Goal: Task Accomplishment & Management: Complete application form

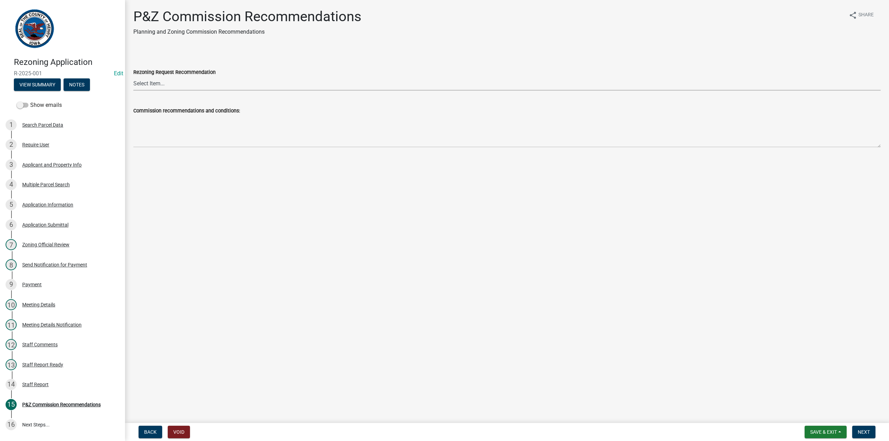
drag, startPoint x: 0, startPoint y: 0, endPoint x: 155, endPoint y: 82, distance: 175.4
click at [155, 82] on select "Select Item... Approve Approve with Conditions Deny" at bounding box center [506, 83] width 747 height 14
click at [133, 76] on select "Select Item... Approve Approve with Conditions Deny" at bounding box center [506, 83] width 747 height 14
select select "e183c9d7-f38b-4a38-914f-d402d750c7a7"
click at [864, 429] on button "Next" at bounding box center [863, 432] width 23 height 13
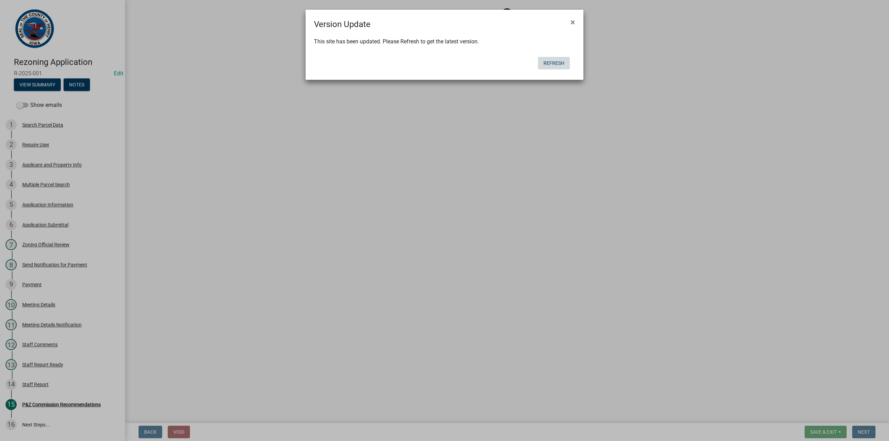
click at [551, 64] on button "Refresh" at bounding box center [554, 63] width 32 height 13
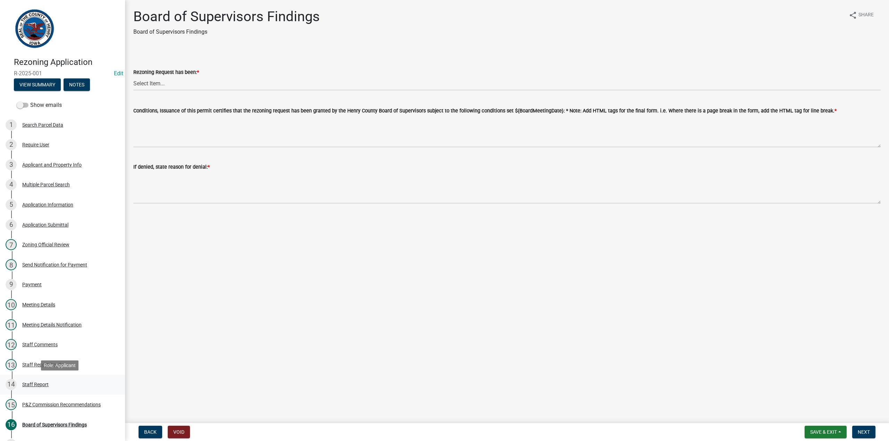
click at [36, 384] on div "Staff Report" at bounding box center [35, 384] width 26 height 5
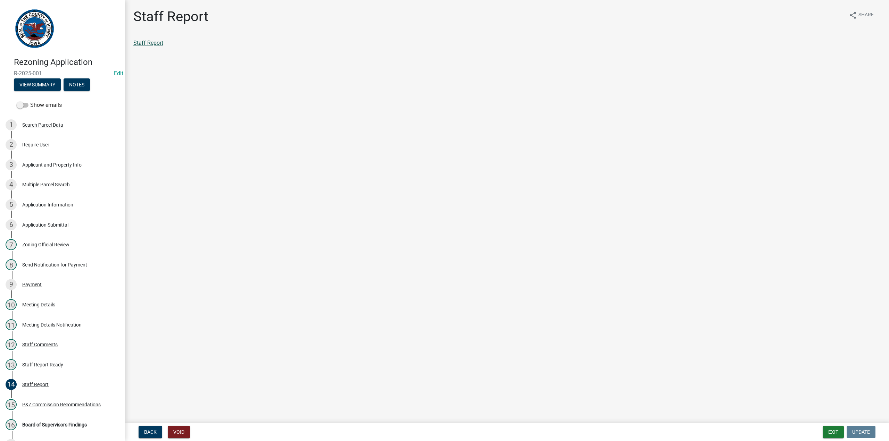
click at [143, 42] on link "Staff Report" at bounding box center [148, 43] width 30 height 7
click at [45, 204] on div "Application Information" at bounding box center [47, 204] width 51 height 5
select select "0f4d583a-66f7-4cdb-97c3-1e01a0cef8c5"
select select "069bf9e8-2781-461e-ace9-214fcdd6d654"
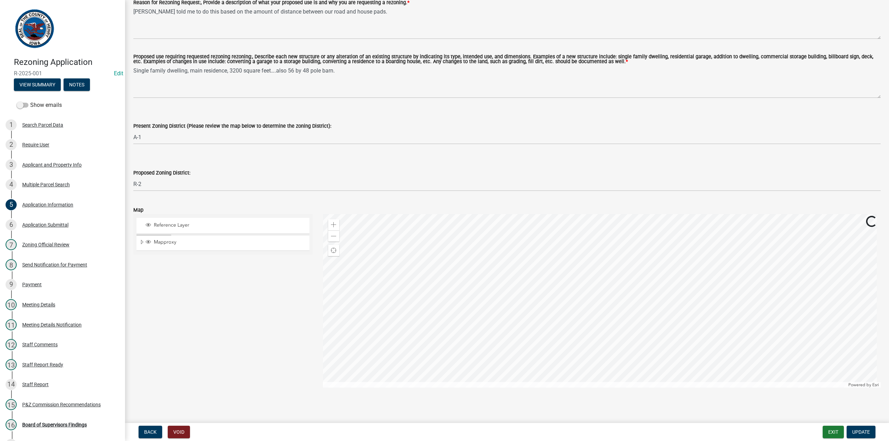
scroll to position [63, 0]
click at [47, 205] on div "Application Information" at bounding box center [47, 204] width 51 height 5
click at [45, 225] on div "Application Submittal" at bounding box center [45, 225] width 46 height 5
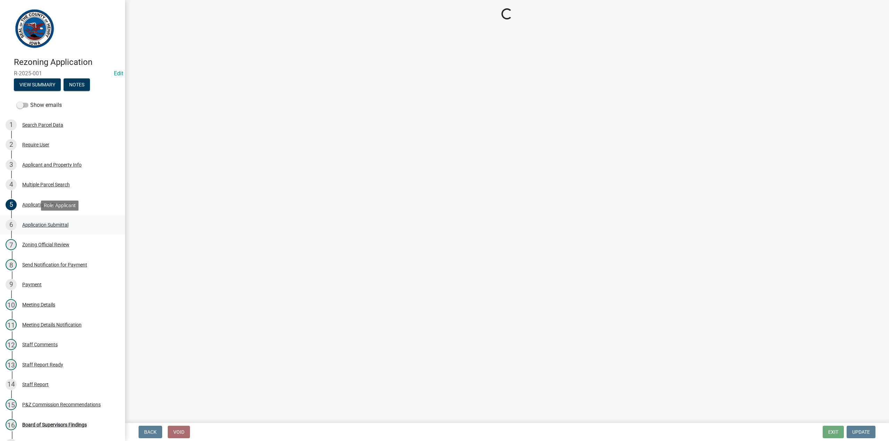
scroll to position [0, 0]
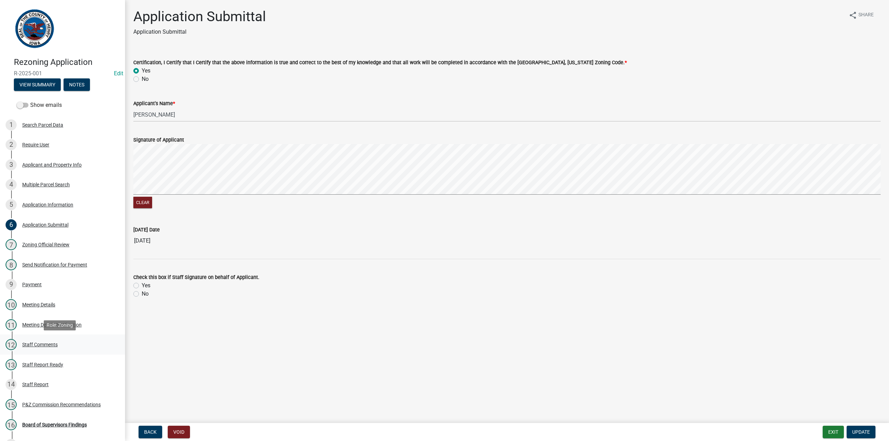
click at [41, 343] on div "Staff Comments" at bounding box center [39, 344] width 35 height 5
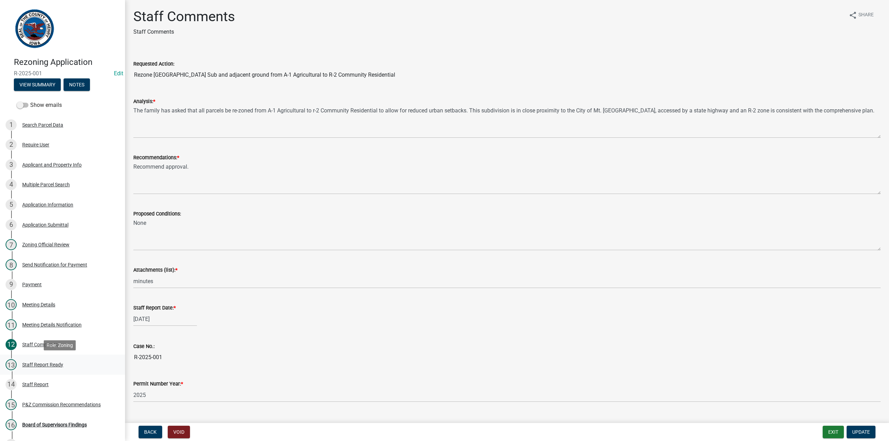
click at [44, 366] on div "Staff Report Ready" at bounding box center [42, 365] width 41 height 5
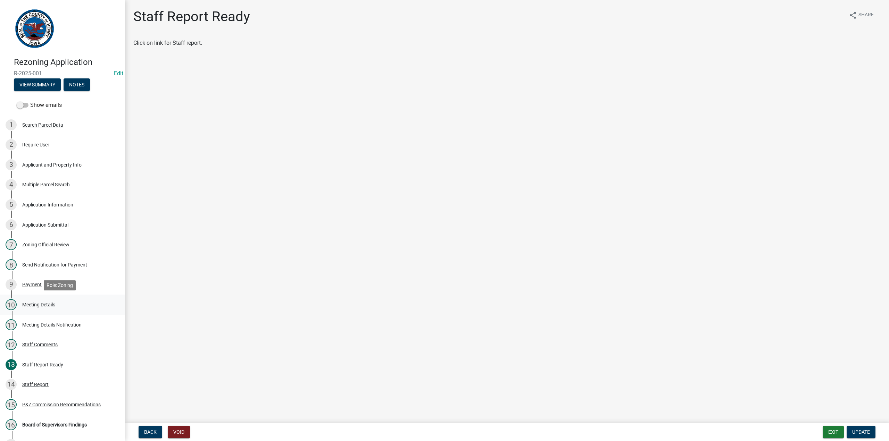
click at [33, 304] on div "Meeting Details" at bounding box center [38, 304] width 33 height 5
select select "a715bc10-cfa5-4578-8271-8e4758c3e40e"
select select "d206cc8d-789b-46a8-be4d-63e97108c947"
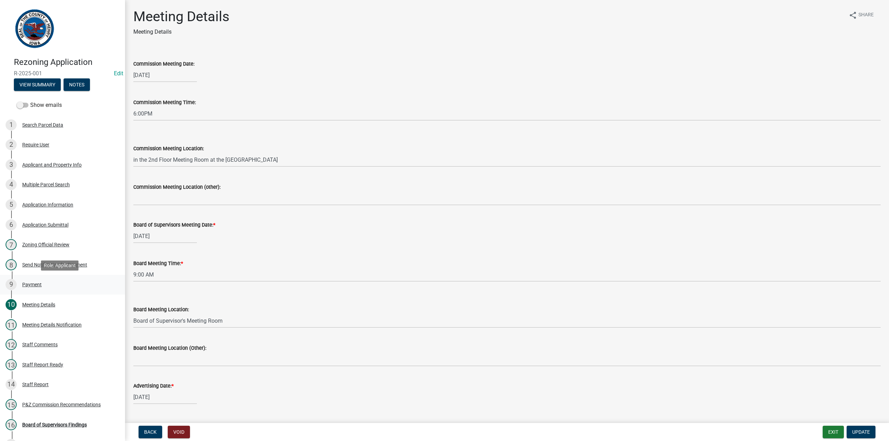
click at [31, 283] on div "Payment" at bounding box center [31, 284] width 19 height 5
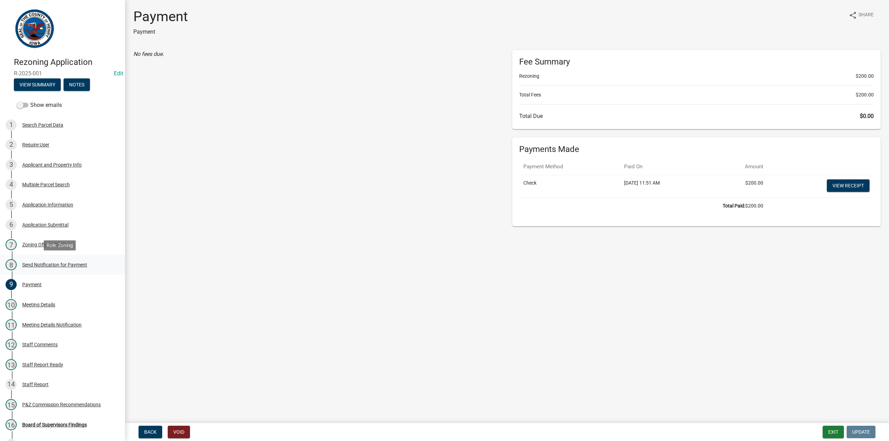
click at [31, 266] on div "Send Notification for Payment" at bounding box center [54, 265] width 65 height 5
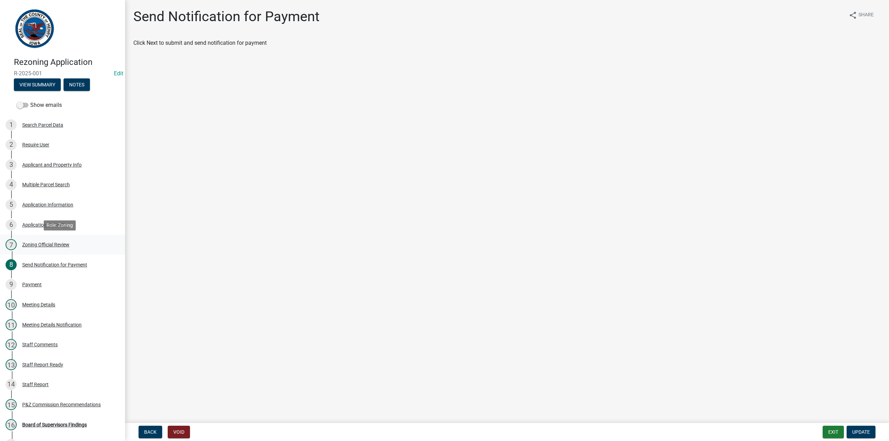
click at [31, 243] on div "Zoning Official Review" at bounding box center [45, 244] width 47 height 5
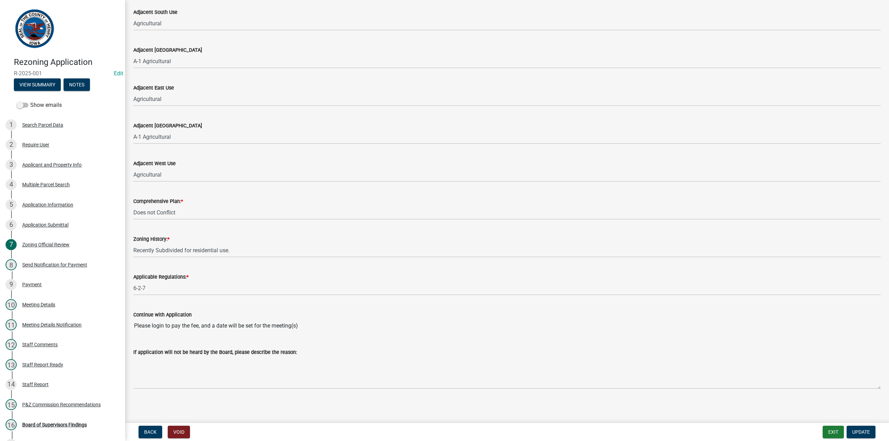
scroll to position [293, 0]
click at [32, 226] on div "Application Submittal" at bounding box center [45, 225] width 46 height 5
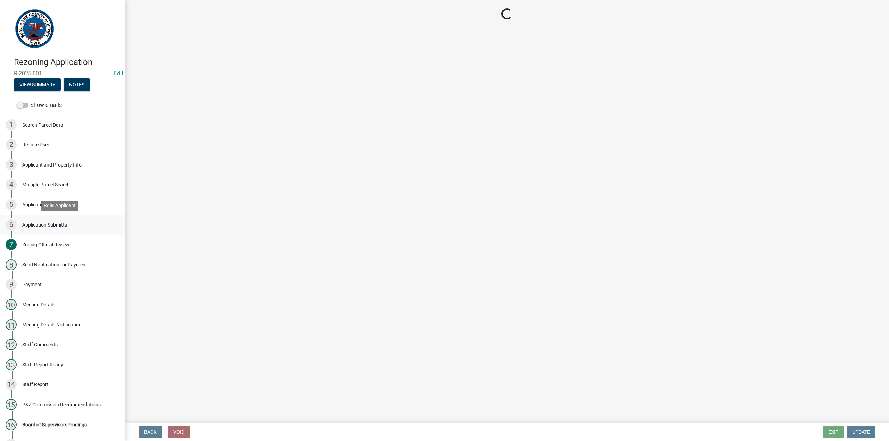
scroll to position [0, 0]
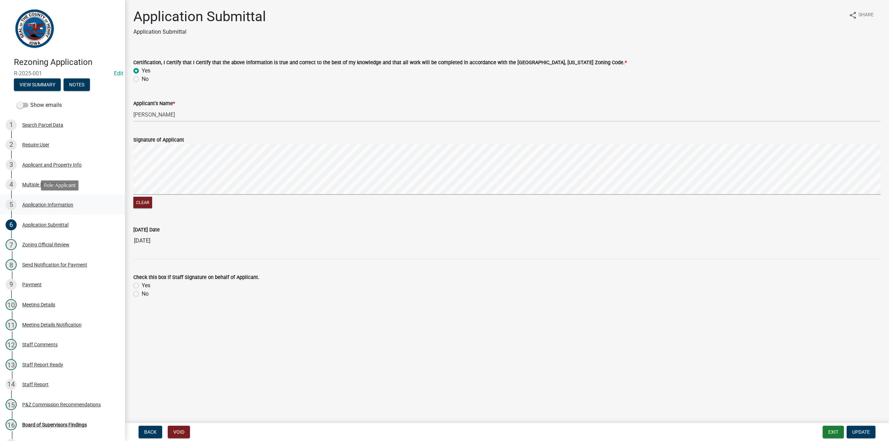
click at [32, 203] on div "Application Information" at bounding box center [47, 204] width 51 height 5
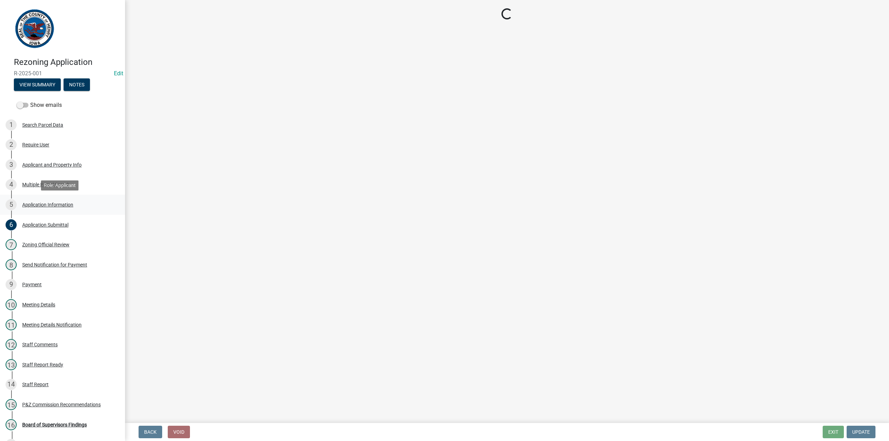
select select "0f4d583a-66f7-4cdb-97c3-1e01a0cef8c5"
select select "069bf9e8-2781-461e-ace9-214fcdd6d654"
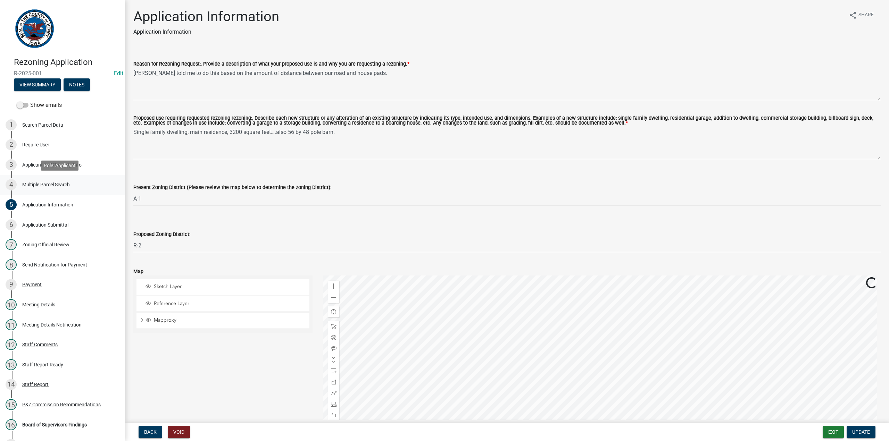
click at [35, 186] on div "Multiple Parcel Search" at bounding box center [46, 184] width 48 height 5
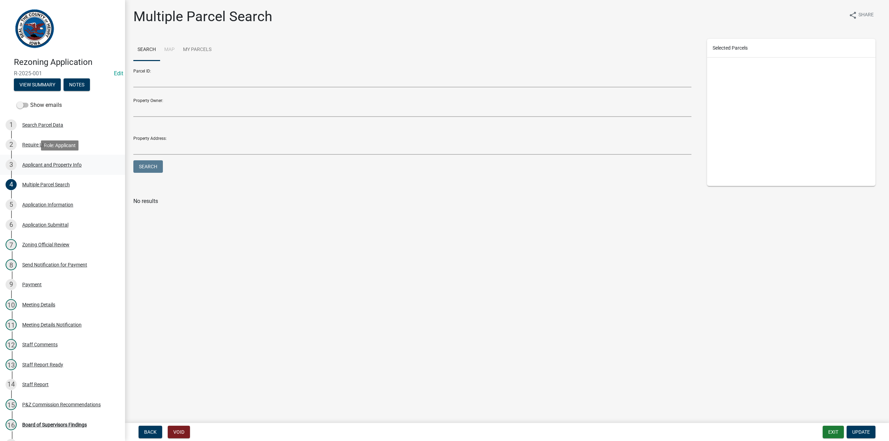
click at [38, 165] on div "Applicant and Property Info" at bounding box center [51, 165] width 59 height 5
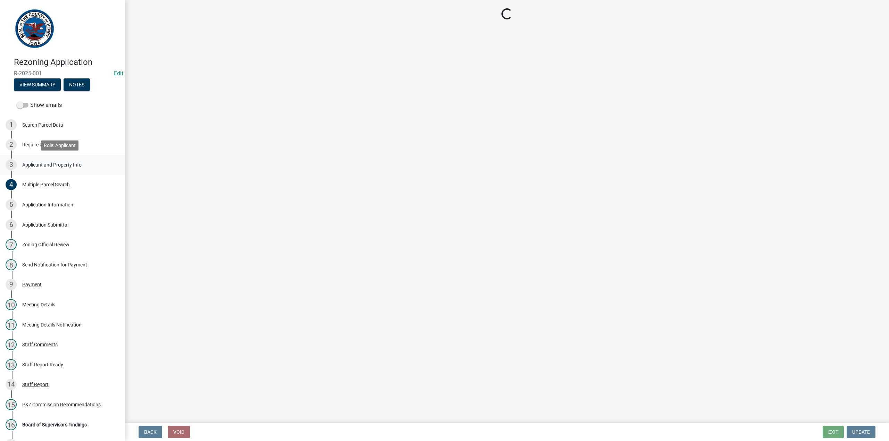
select select "4fc28aab-a1fc-4c4e-b9c8-b4780c2ed20f"
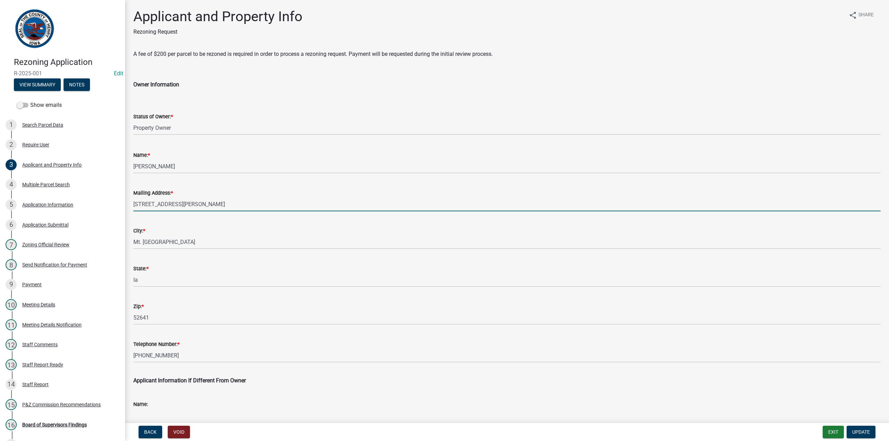
click at [205, 211] on input "[STREET_ADDRESS][PERSON_NAME]" at bounding box center [506, 204] width 747 height 14
click at [43, 186] on div "Multiple Parcel Search" at bounding box center [46, 184] width 48 height 5
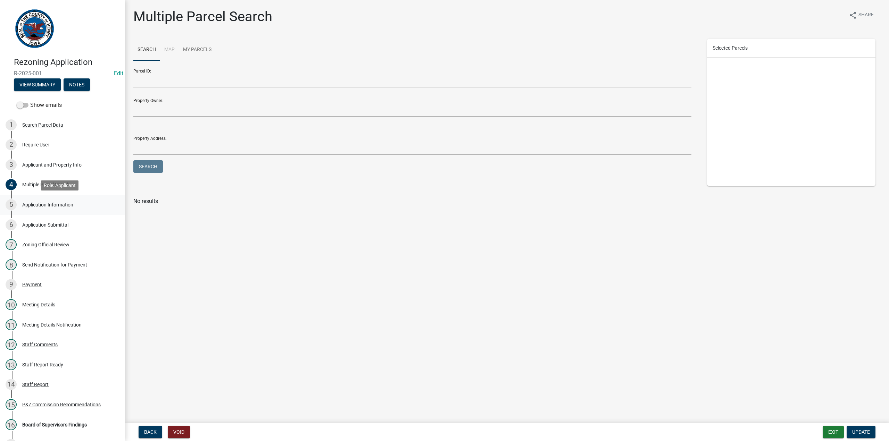
click at [43, 203] on div "Application Information" at bounding box center [47, 204] width 51 height 5
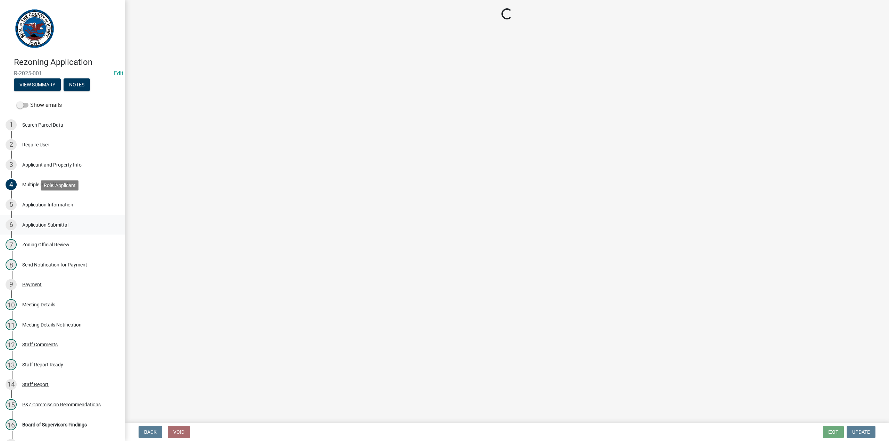
select select "0f4d583a-66f7-4cdb-97c3-1e01a0cef8c5"
select select "069bf9e8-2781-461e-ace9-214fcdd6d654"
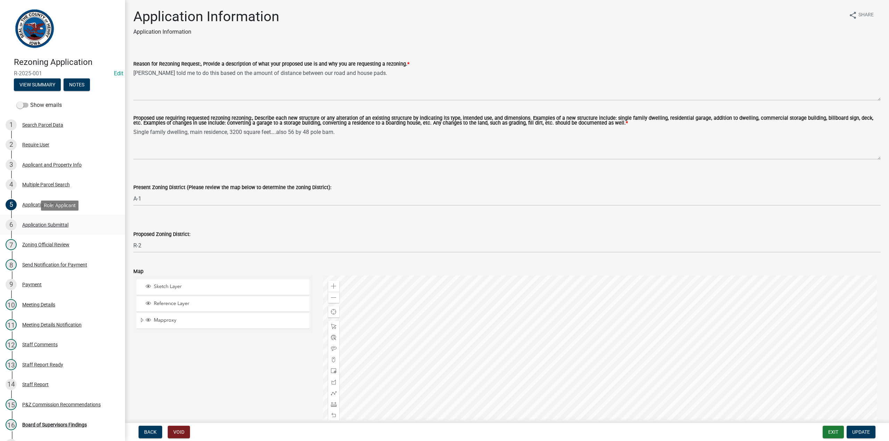
click at [42, 225] on div "Application Submittal" at bounding box center [45, 225] width 46 height 5
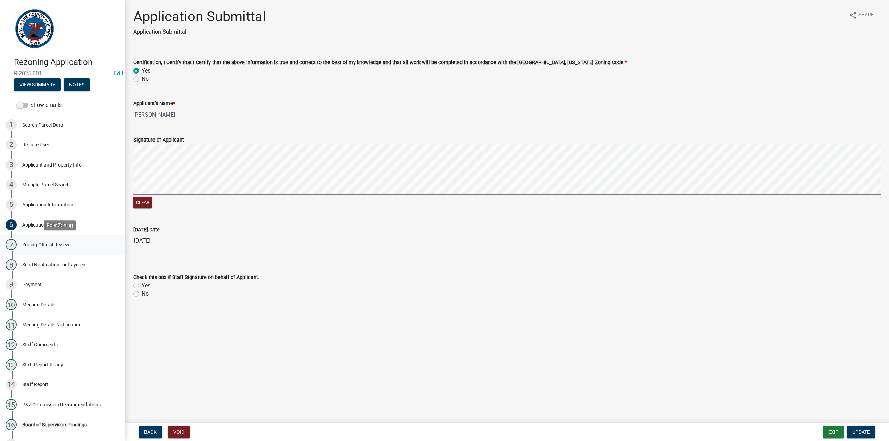
click at [45, 245] on div "Zoning Official Review" at bounding box center [45, 244] width 47 height 5
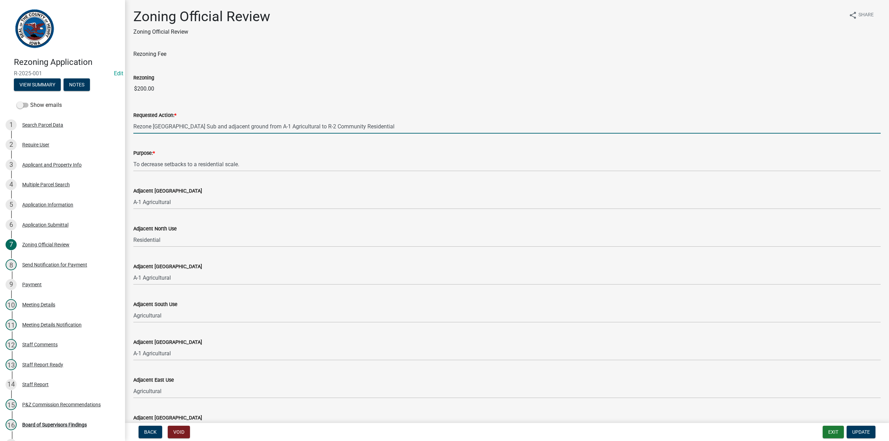
drag, startPoint x: 374, startPoint y: 125, endPoint x: 133, endPoint y: 125, distance: 241.7
click at [133, 125] on div "Requested Action: * Rezone [GEOGRAPHIC_DATA] Sub and adjacent ground from A-1 A…" at bounding box center [507, 117] width 758 height 32
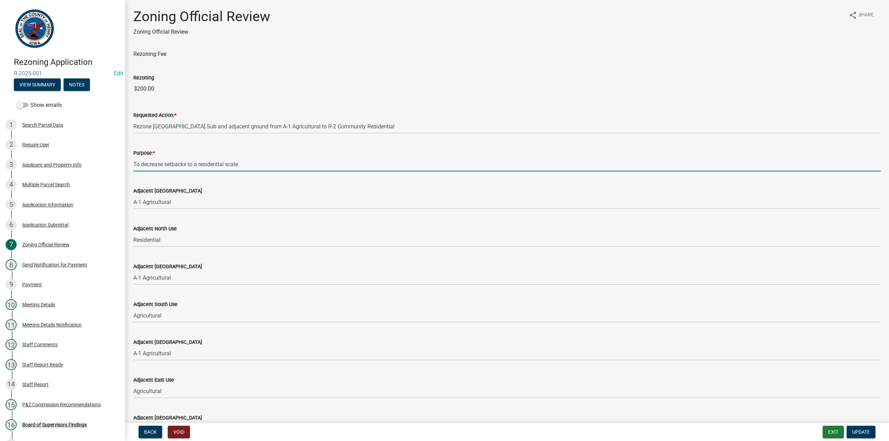
drag, startPoint x: 243, startPoint y: 164, endPoint x: 130, endPoint y: 162, distance: 113.2
click at [130, 162] on div "Purpose: * To decrease setbacks to a residential scale." at bounding box center [507, 155] width 758 height 32
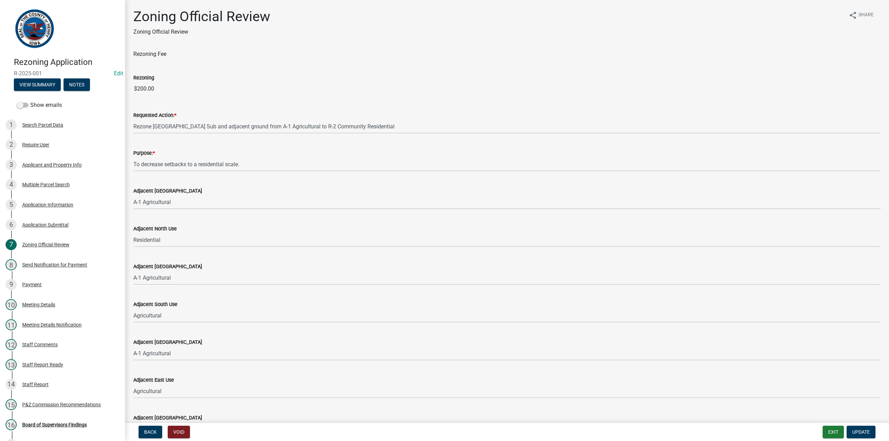
click at [213, 222] on div "Adjacent North Use Residential" at bounding box center [506, 231] width 747 height 32
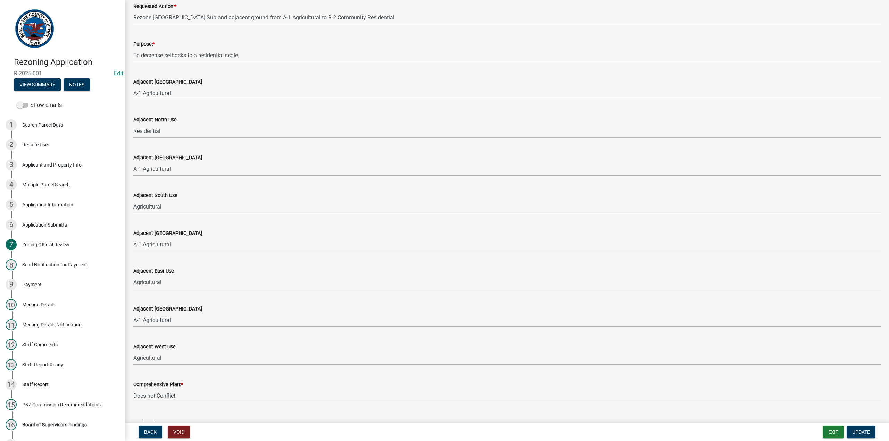
scroll to position [116, 0]
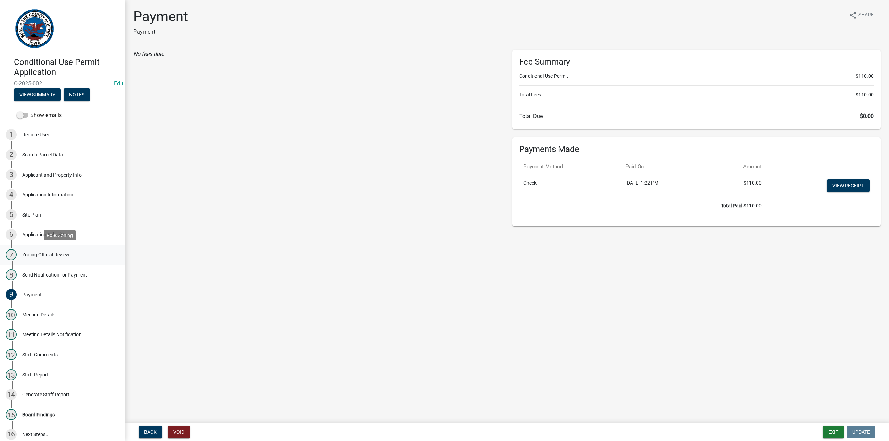
click at [35, 255] on div "Zoning Official Review" at bounding box center [45, 254] width 47 height 5
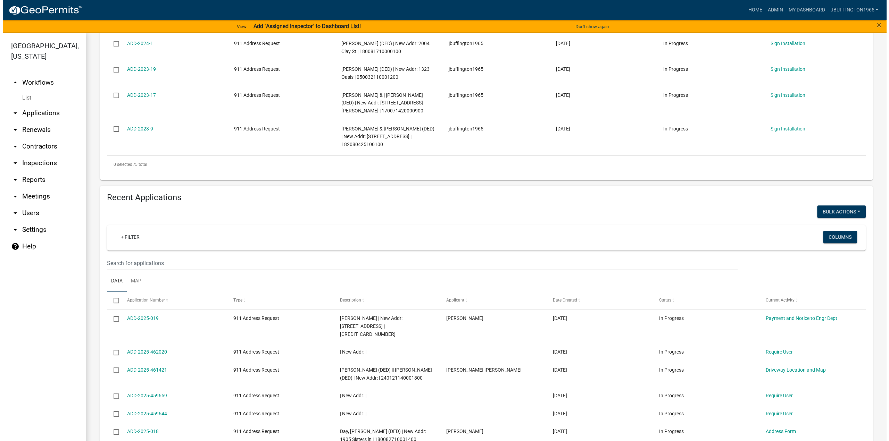
scroll to position [208, 0]
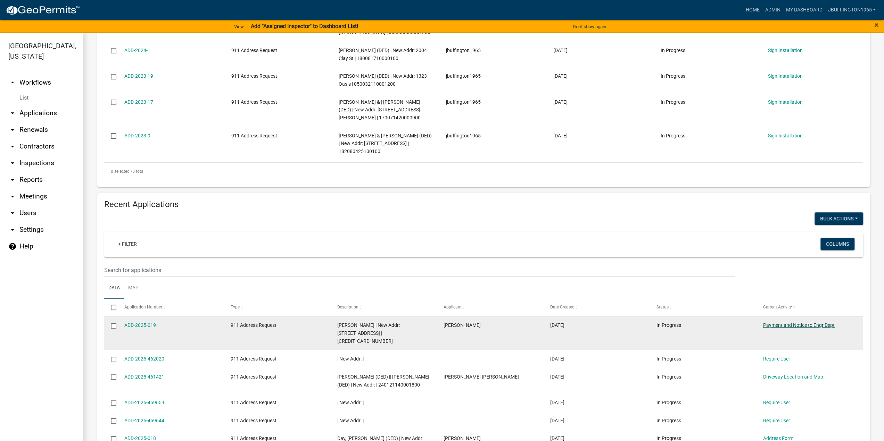
click at [787, 326] on link "Payment and Notice to Engr Dept" at bounding box center [799, 326] width 72 height 6
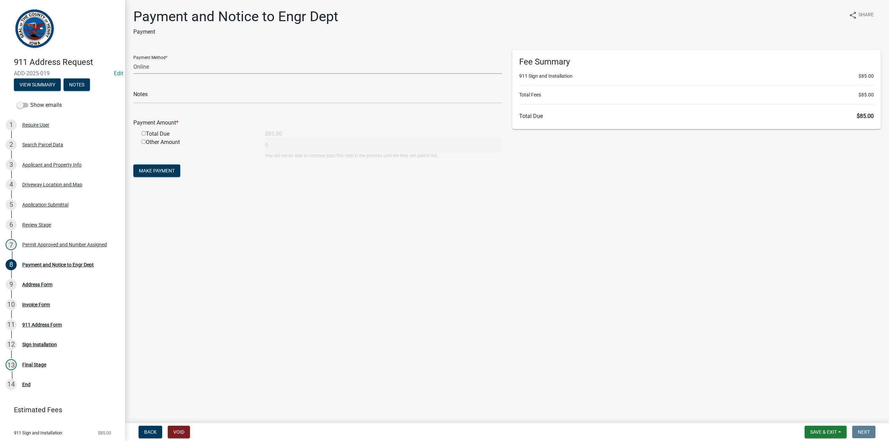
click at [144, 68] on select "Credit Card POS Check Cash Online" at bounding box center [317, 67] width 368 height 14
select select "1: 0"
click at [133, 60] on select "Credit Card POS Check Cash Online" at bounding box center [317, 67] width 368 height 14
click at [156, 95] on input "text" at bounding box center [317, 96] width 368 height 14
type input "12294"
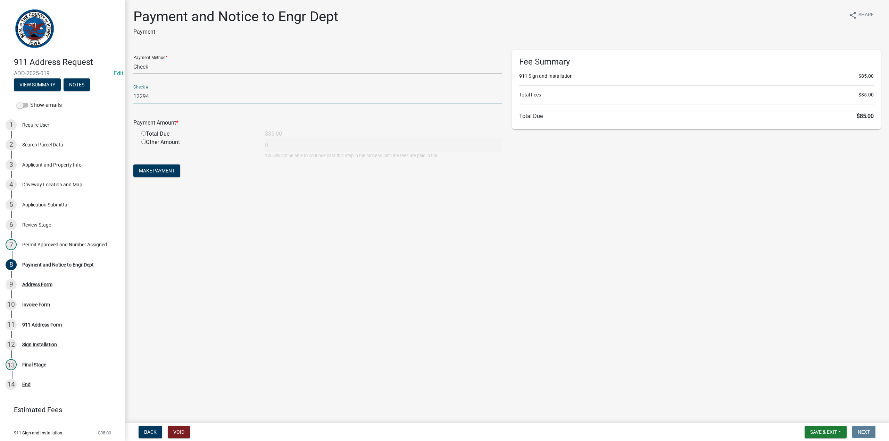
click at [143, 134] on input "radio" at bounding box center [143, 133] width 5 height 5
radio input "true"
type input "85"
click at [161, 171] on span "Make Payment" at bounding box center [157, 171] width 36 height 6
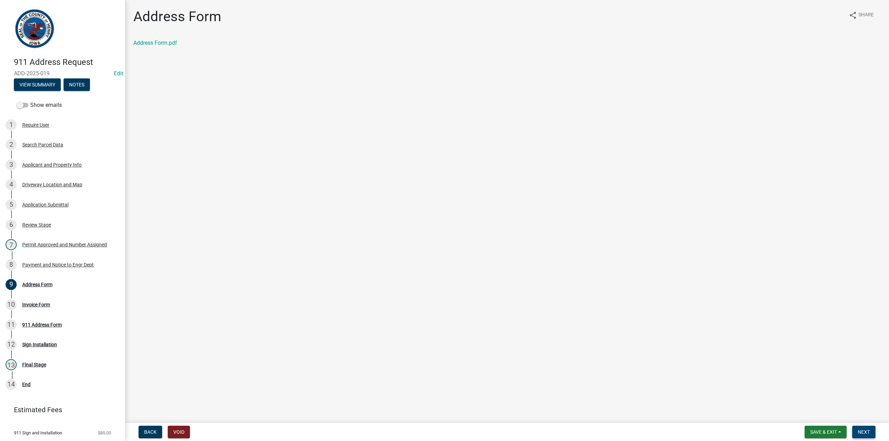
click at [867, 433] on span "Next" at bounding box center [864, 433] width 12 height 6
